Goal: Transaction & Acquisition: Download file/media

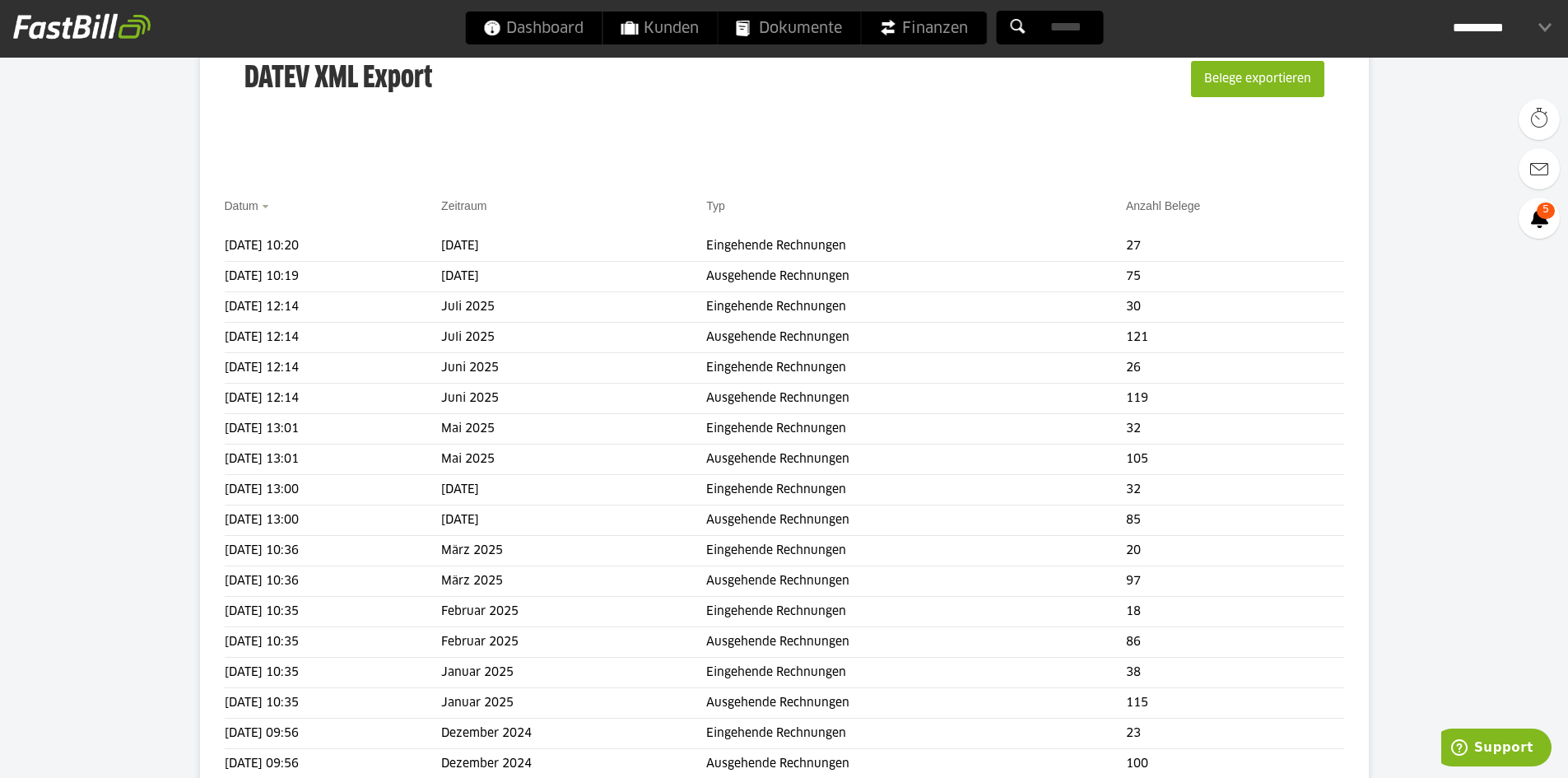
scroll to position [83, 0]
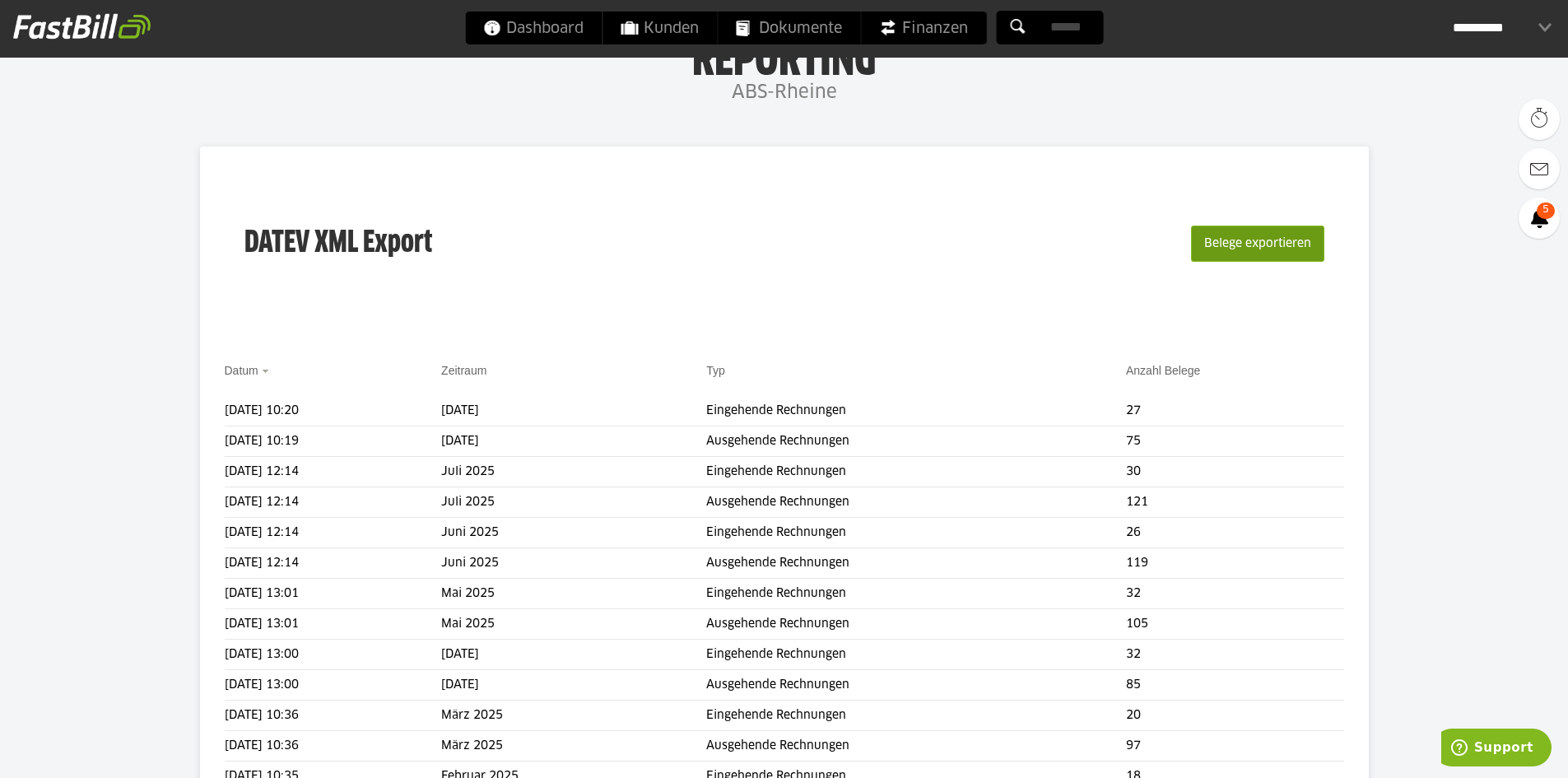
click at [1265, 244] on button "Belege exportieren" at bounding box center [1258, 243] width 133 height 36
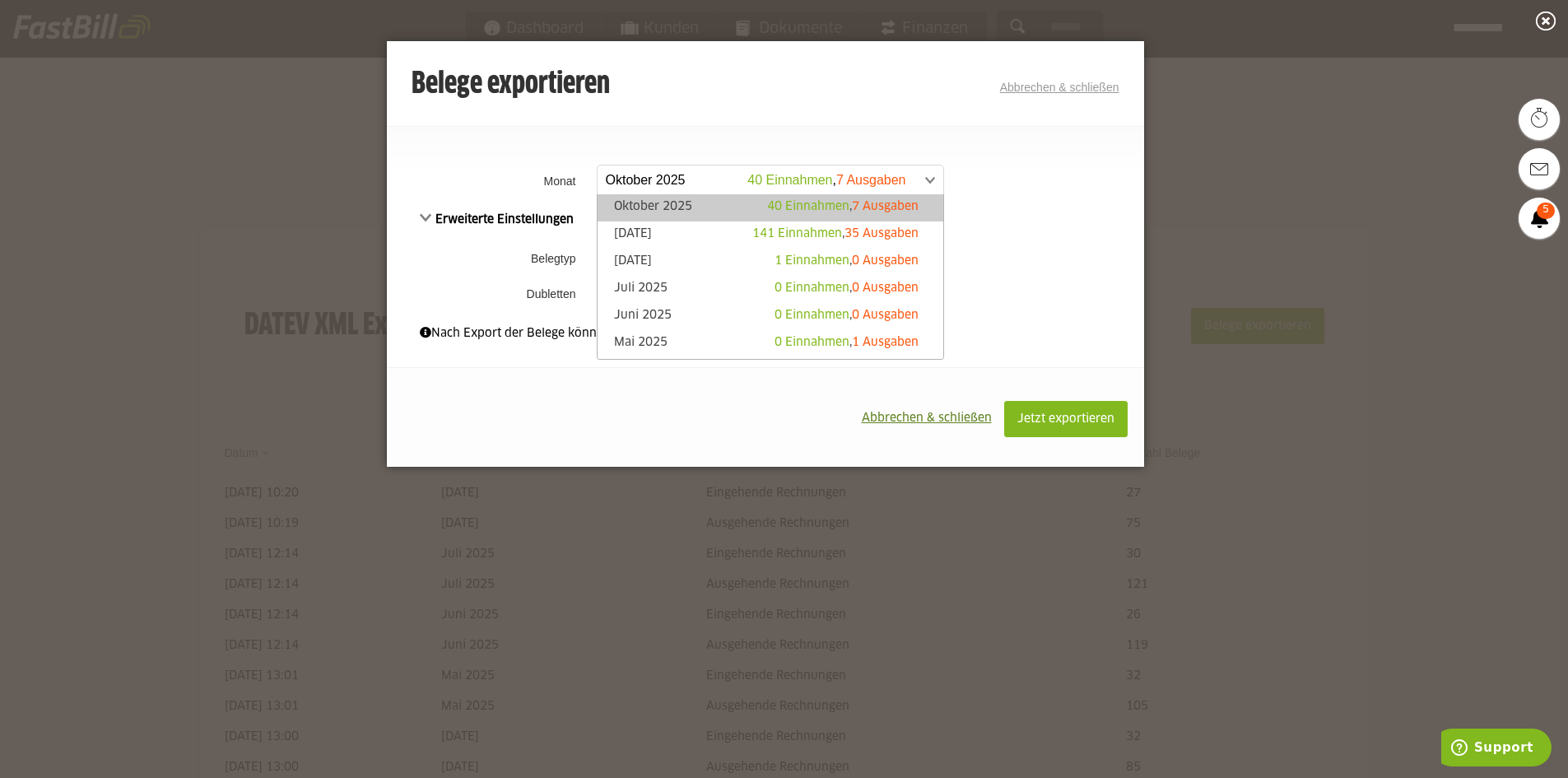
click at [774, 184] on span at bounding box center [762, 180] width 346 height 30
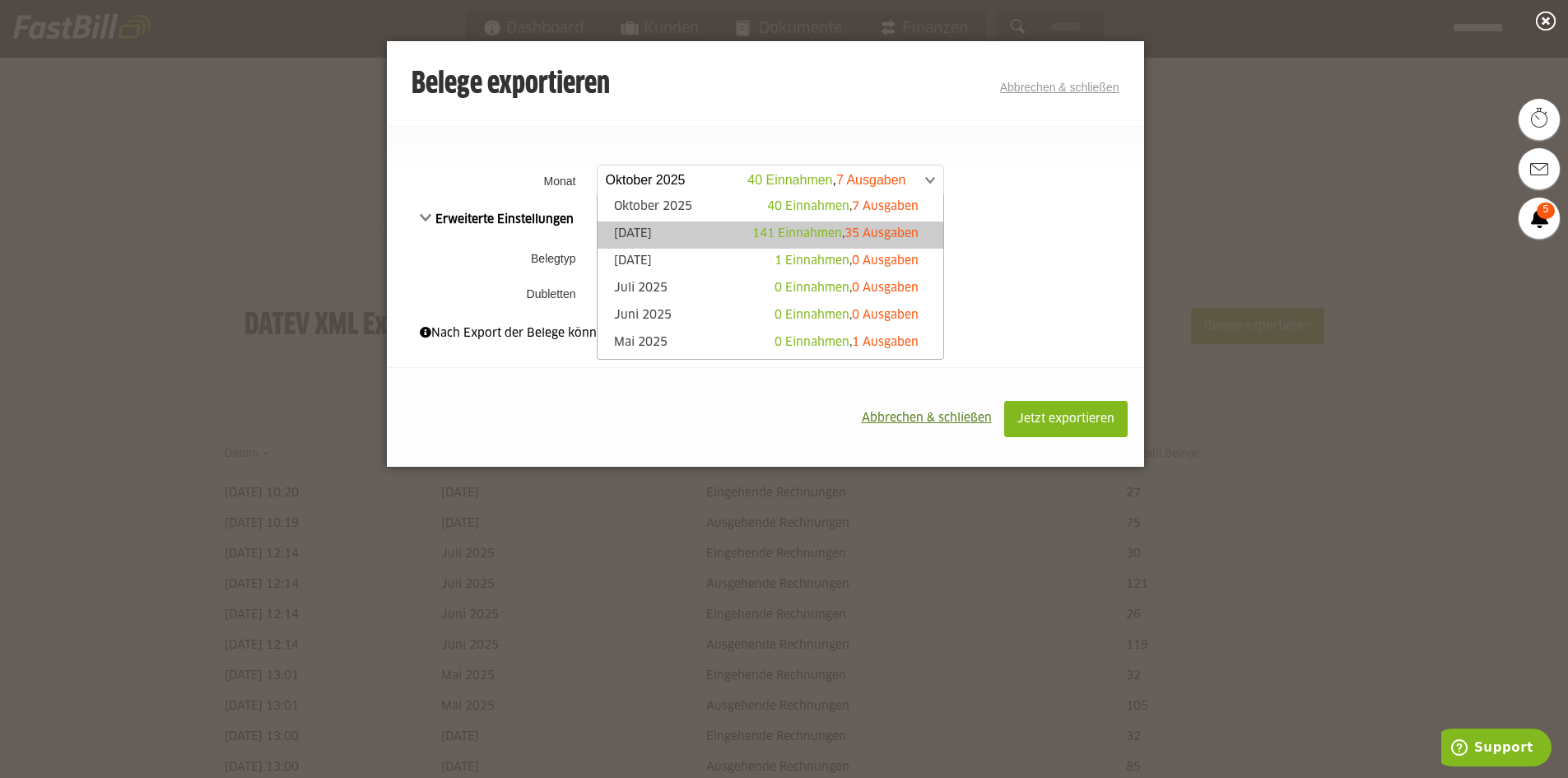
click at [752, 232] on span "141 Einnahmen" at bounding box center [797, 233] width 89 height 12
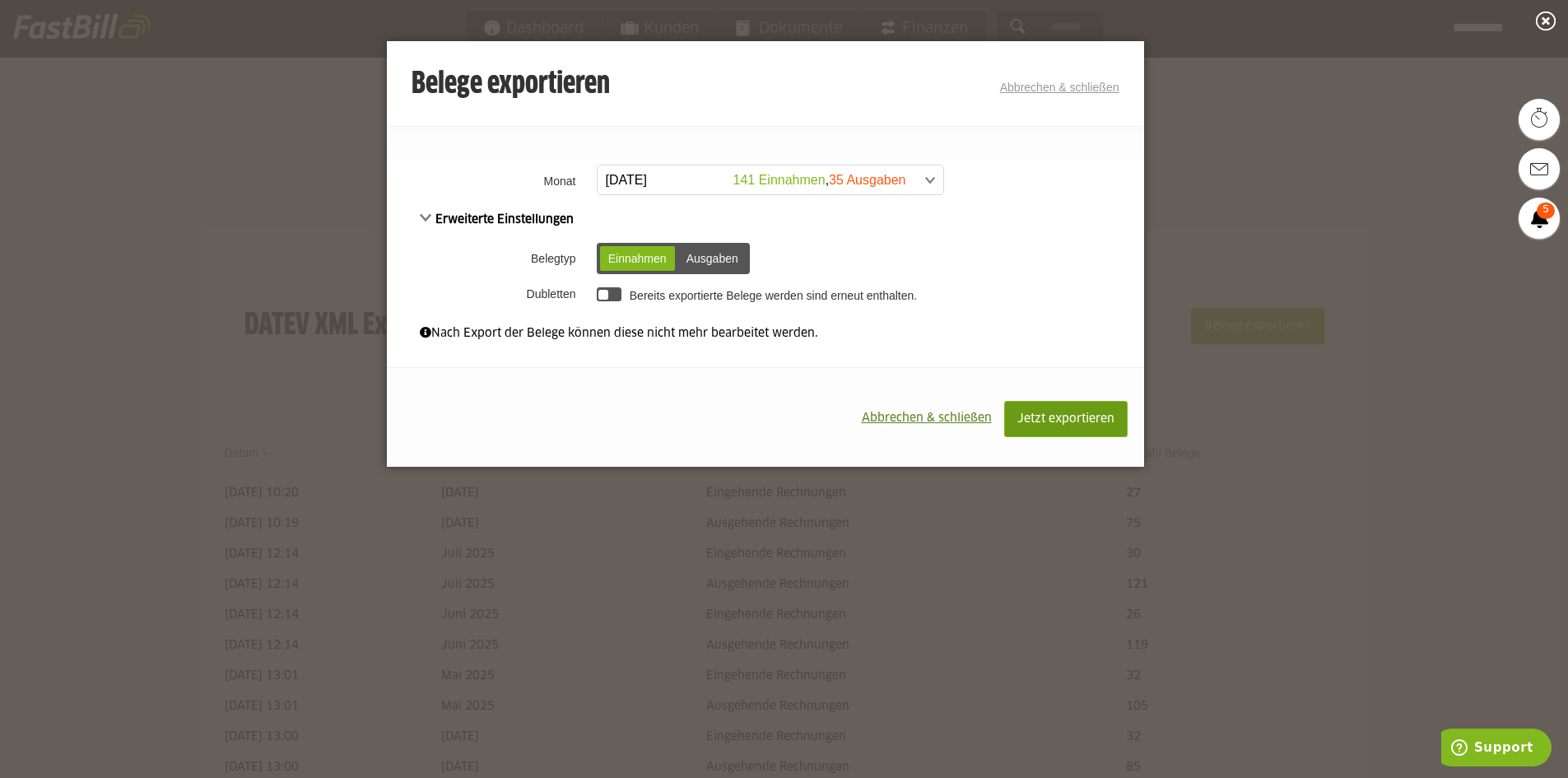
click at [1049, 418] on span "Jetzt exportieren" at bounding box center [1066, 419] width 97 height 12
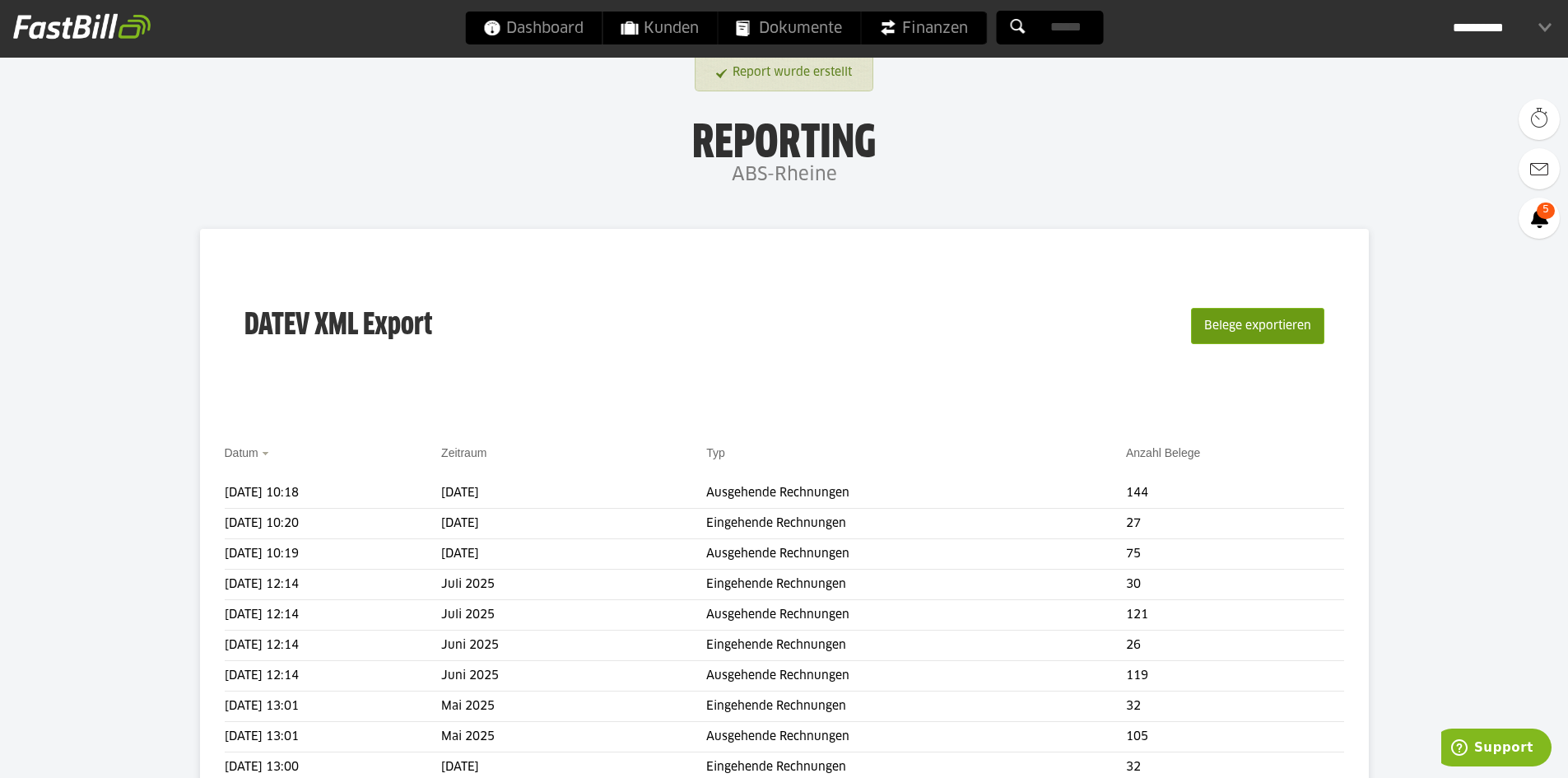
click at [1228, 330] on button "Belege exportieren" at bounding box center [1258, 325] width 133 height 36
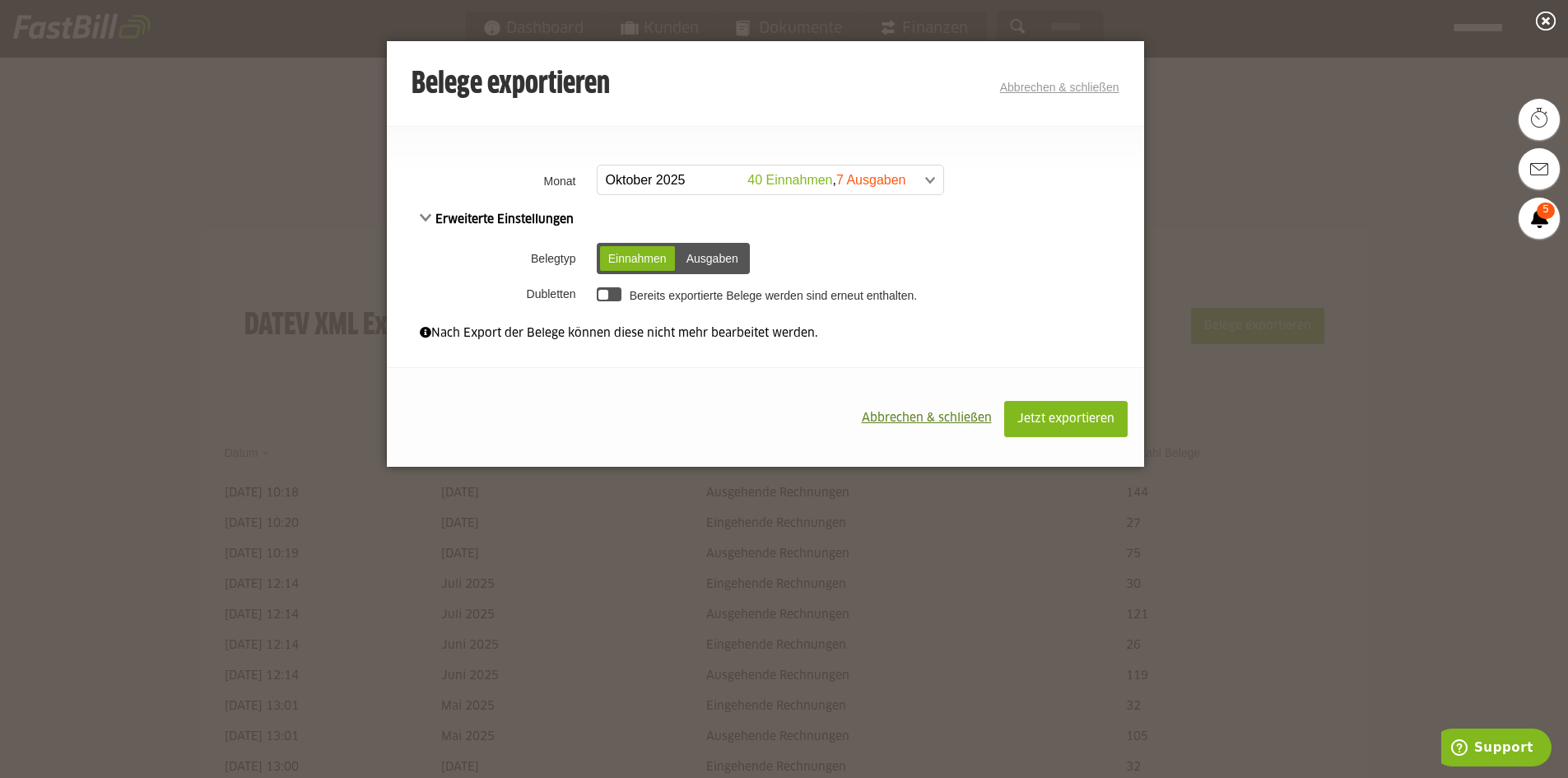
click at [722, 170] on span at bounding box center [762, 180] width 346 height 30
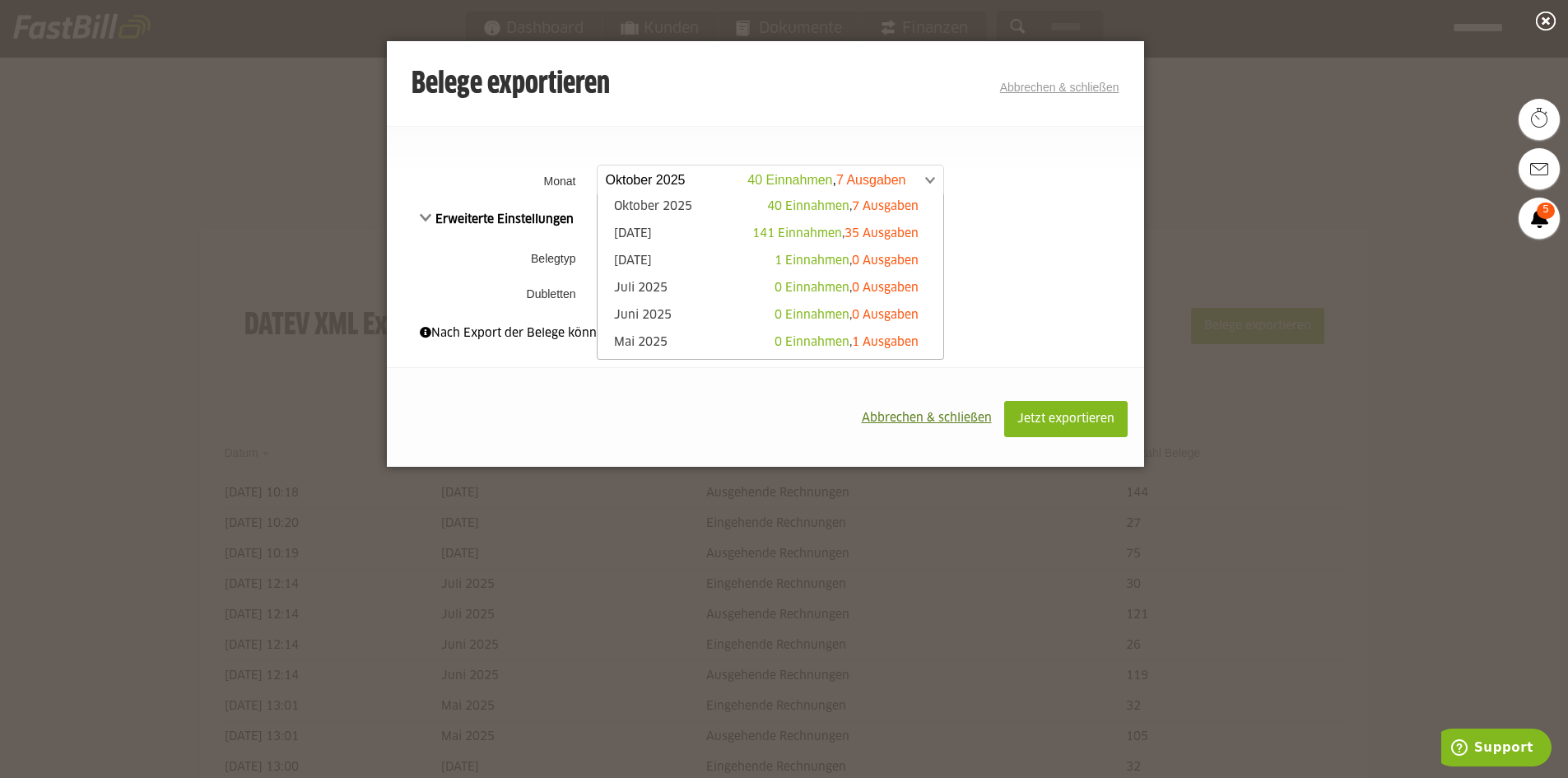
click at [712, 220] on li "Oktober 2025 40 Einnahmen , 7 Ausgaben" at bounding box center [771, 207] width 346 height 27
click at [711, 228] on link "September 2025 141 Einnahmen , 35 Ausgaben" at bounding box center [771, 234] width 330 height 19
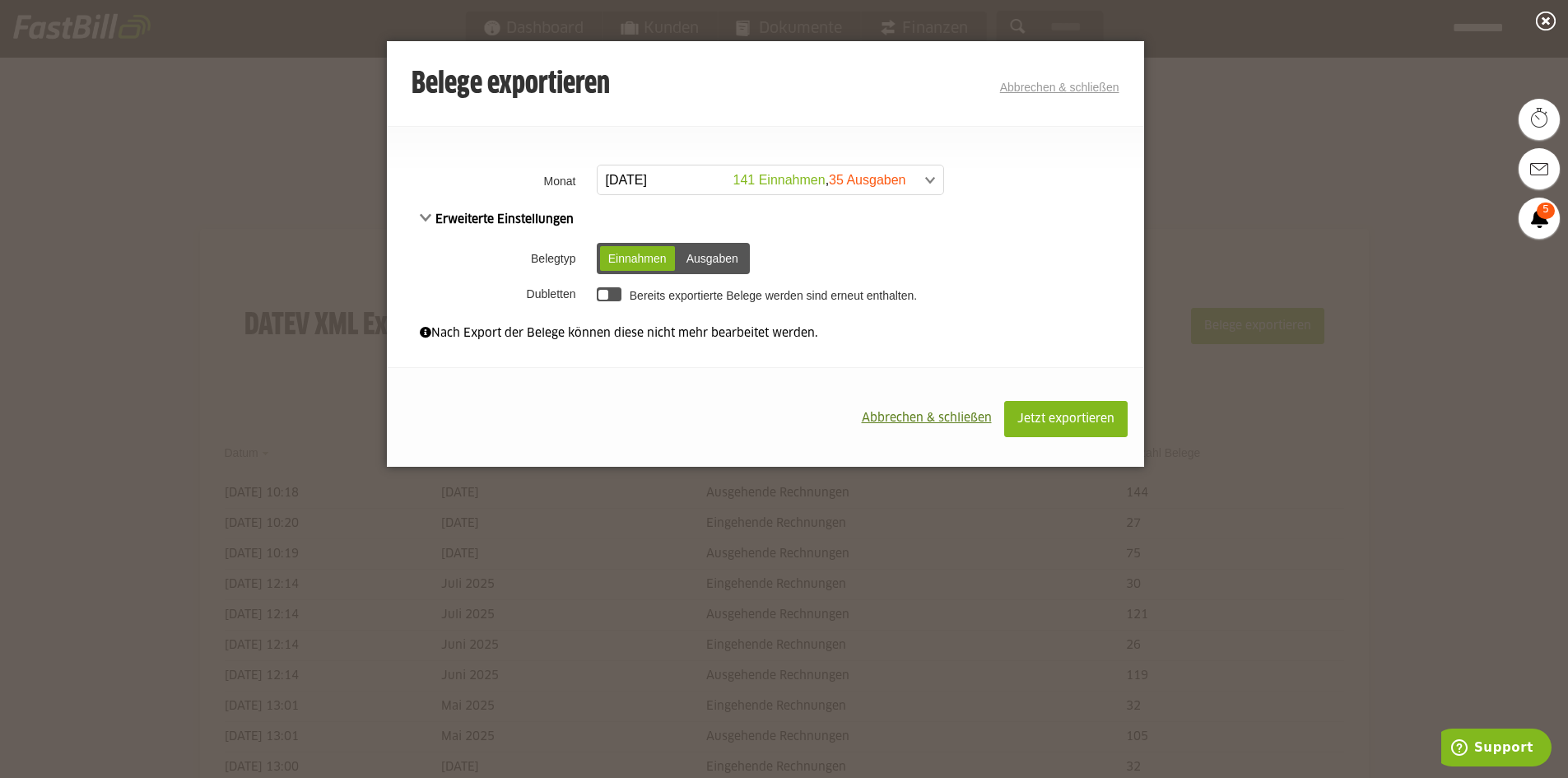
click at [701, 260] on div "Ausgaben" at bounding box center [712, 258] width 68 height 24
click at [1076, 428] on button "Jetzt exportieren" at bounding box center [1066, 418] width 123 height 36
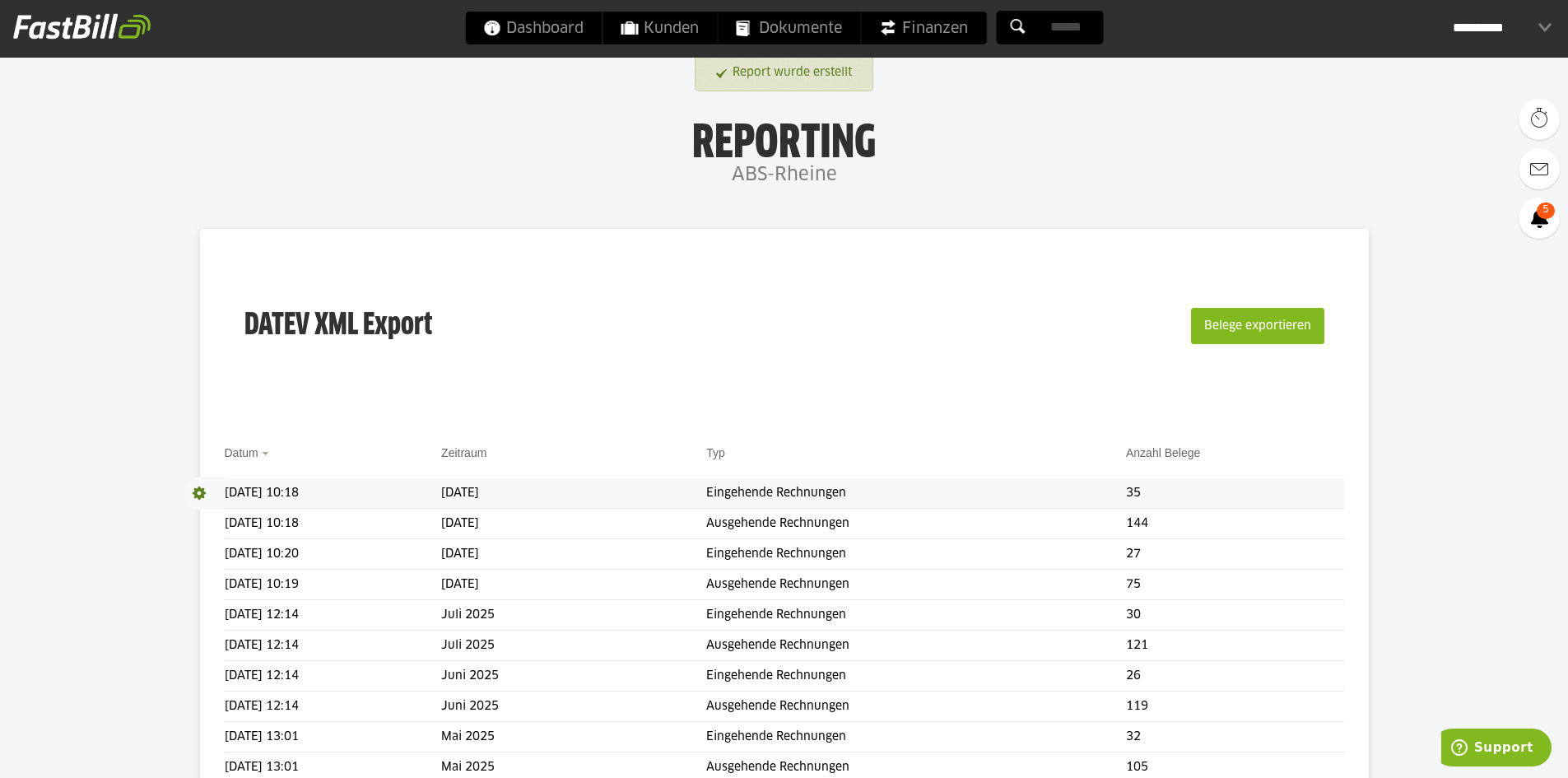
click at [202, 487] on span at bounding box center [204, 492] width 41 height 33
click at [201, 524] on span at bounding box center [204, 523] width 41 height 33
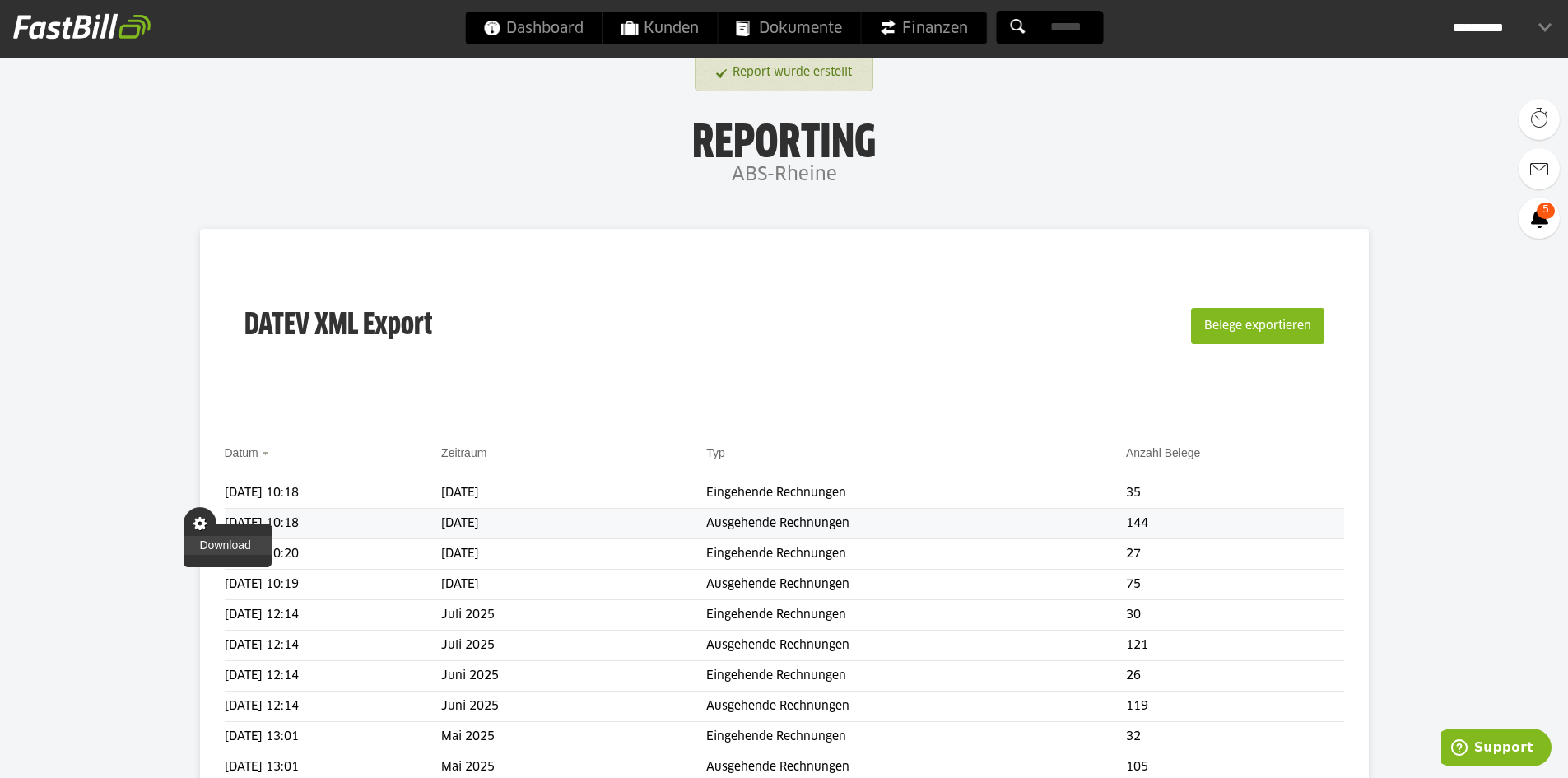
click at [228, 541] on link "Download" at bounding box center [228, 545] width 88 height 19
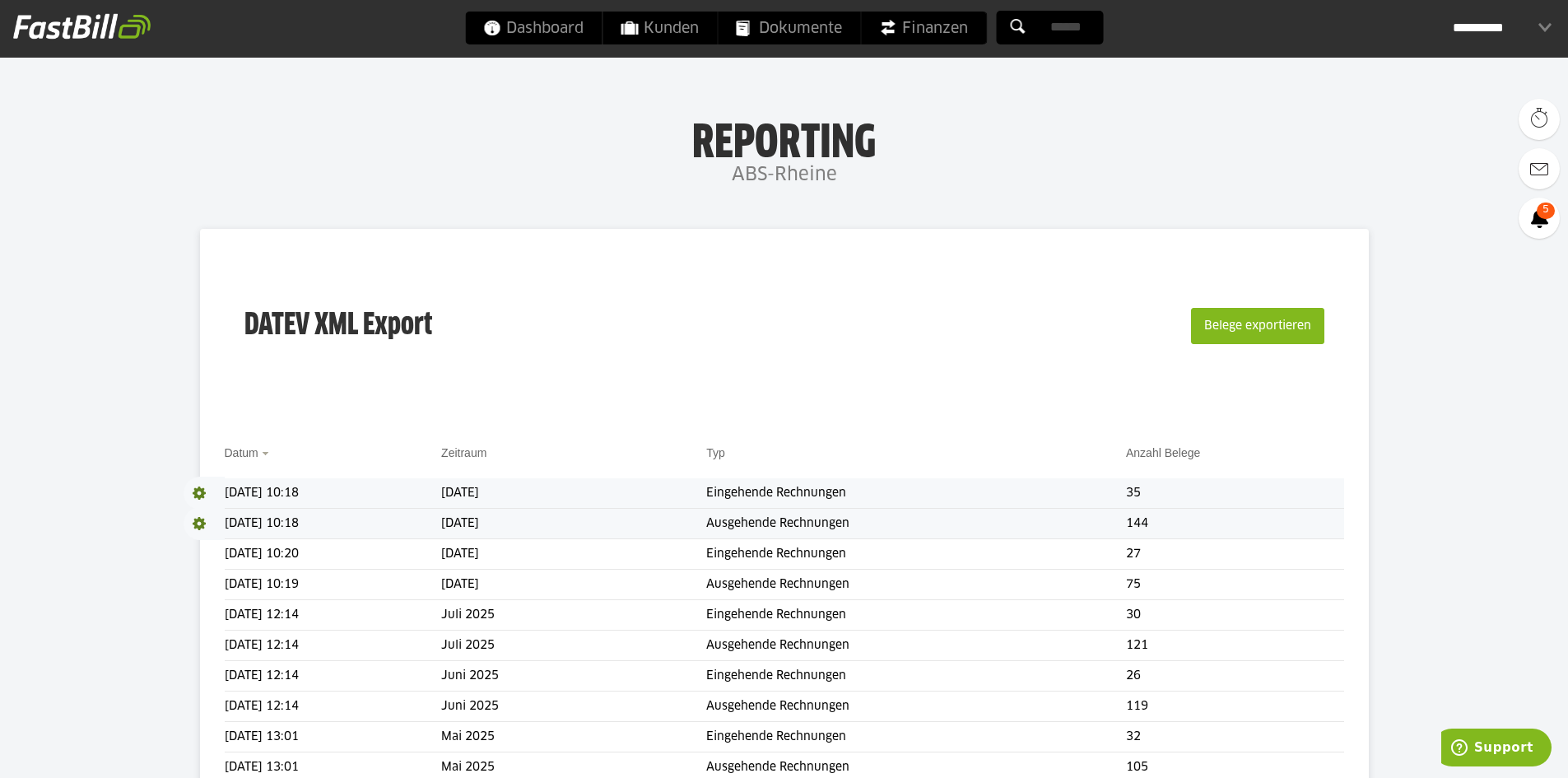
click at [200, 492] on span "Download" at bounding box center [204, 492] width 41 height 33
click at [246, 518] on link "Download" at bounding box center [228, 514] width 88 height 19
click at [898, 30] on link "Finanzen" at bounding box center [923, 28] width 125 height 33
